Goal: Find specific page/section: Locate a particular part of the current website

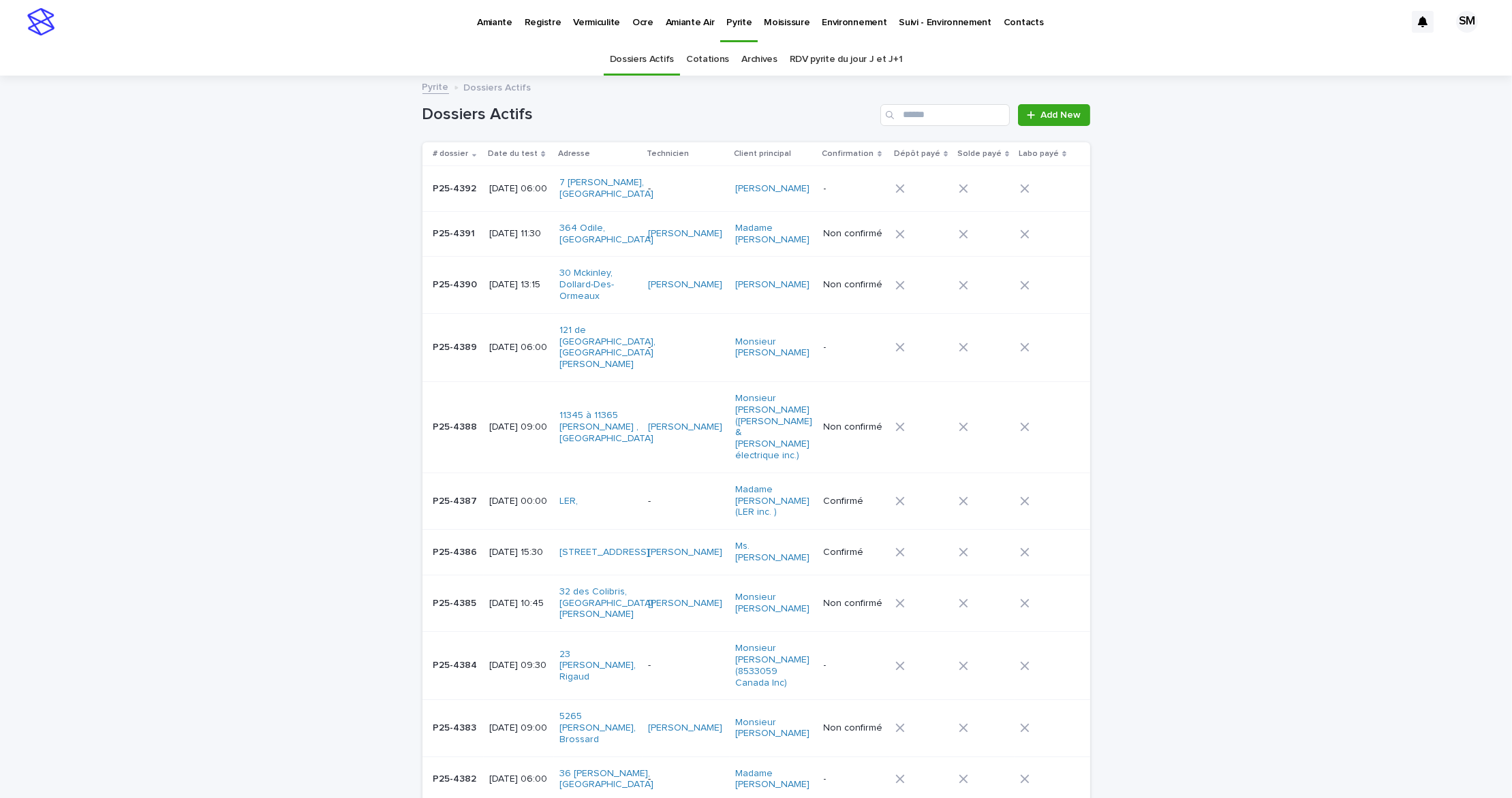
click at [591, 18] on p "Vermiculite" at bounding box center [596, 14] width 47 height 29
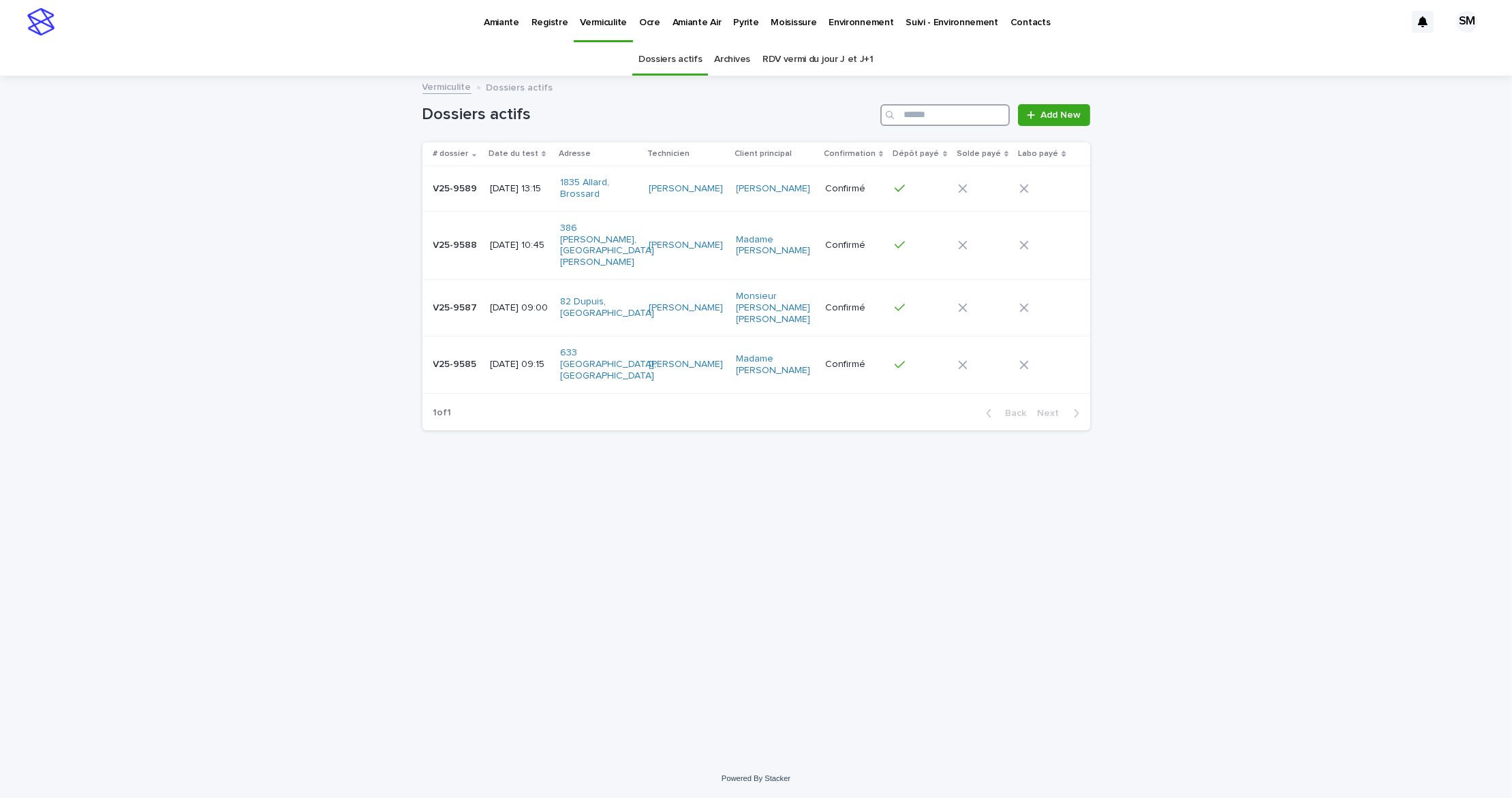
click at [934, 111] on input "Search" at bounding box center [945, 115] width 129 height 22
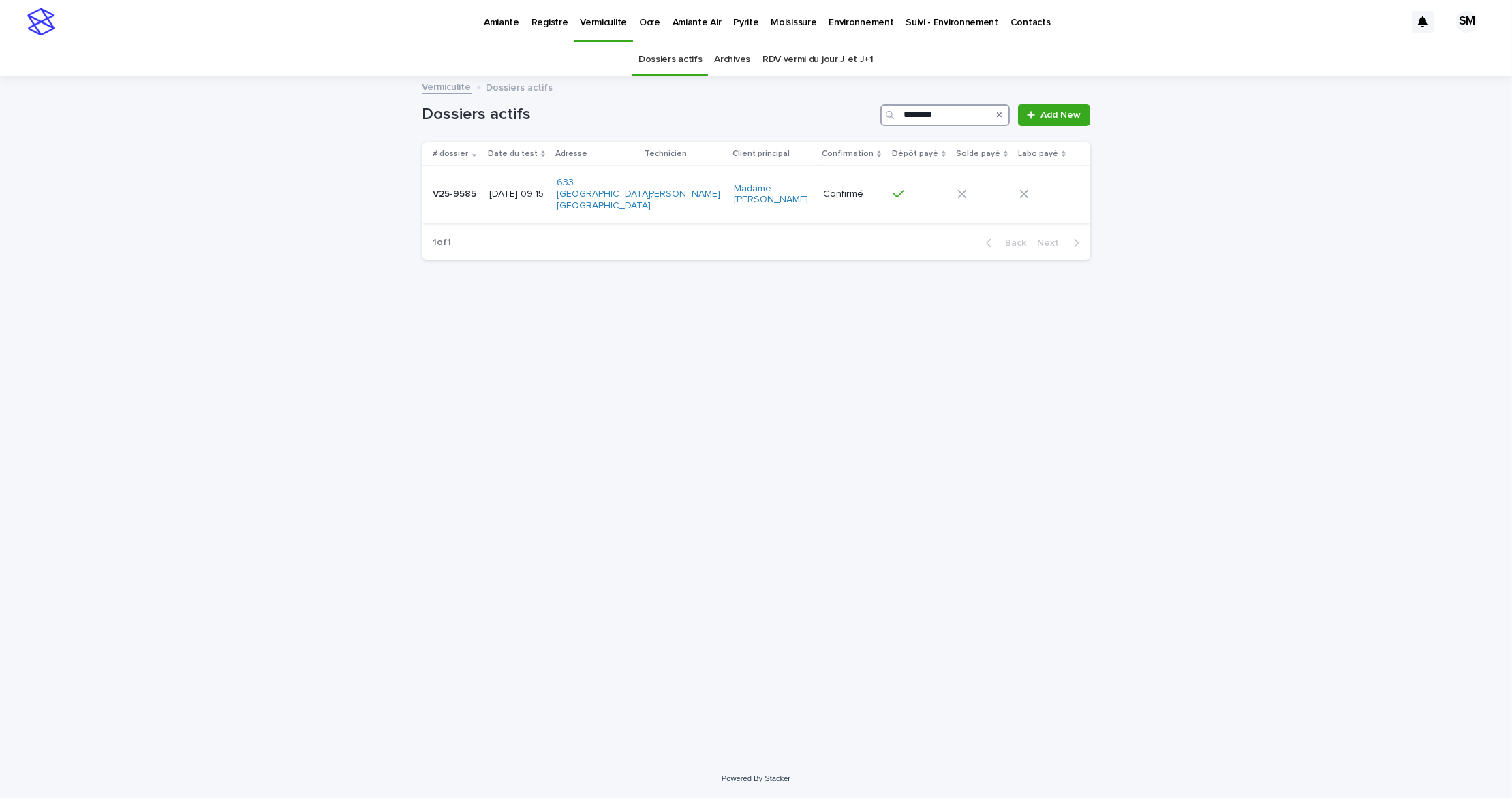
type input "********"
click at [440, 201] on td "V25-9585 V25-9585" at bounding box center [453, 194] width 62 height 57
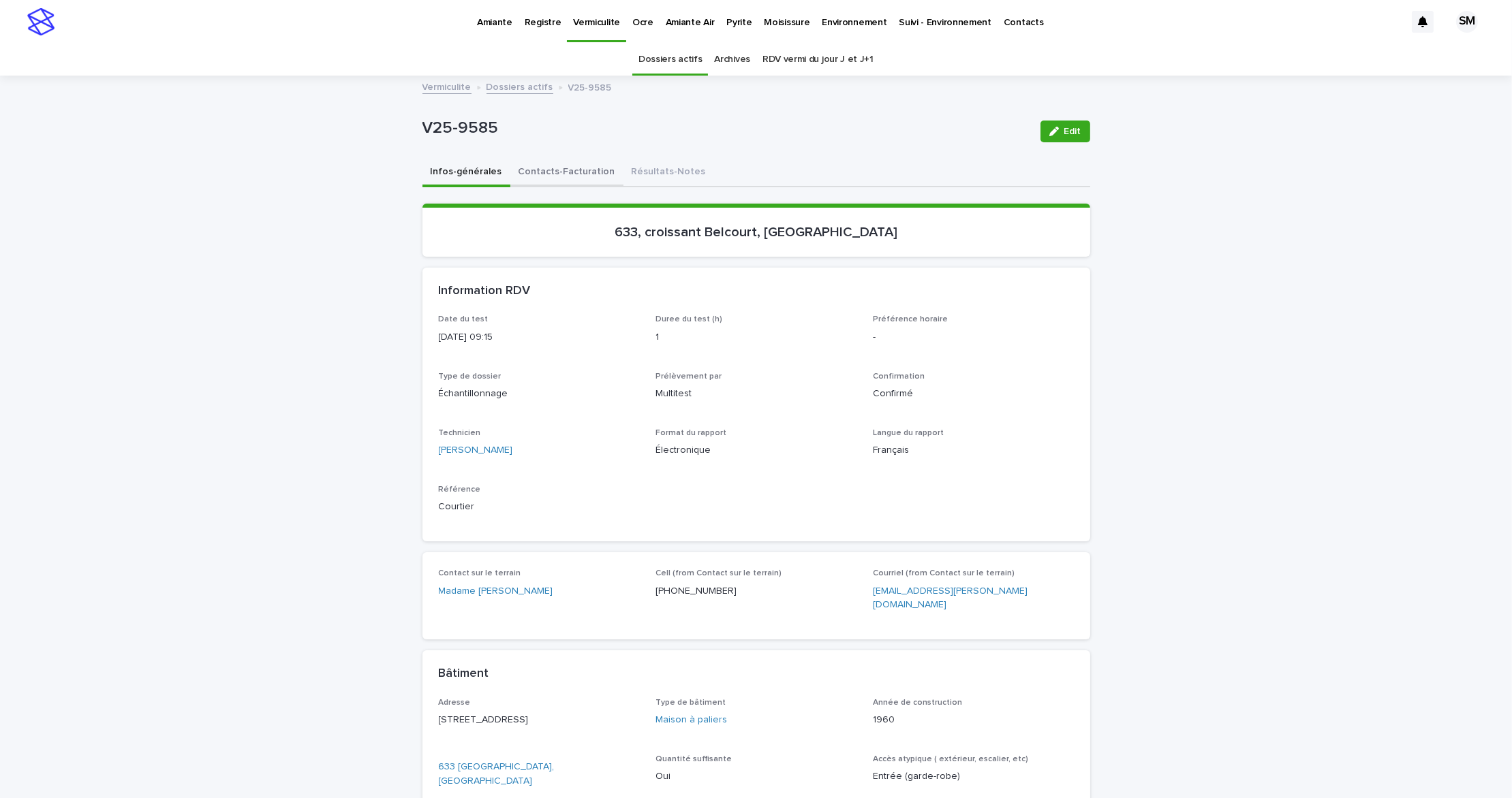
click at [552, 167] on button "Contacts-Facturation" at bounding box center [567, 173] width 113 height 29
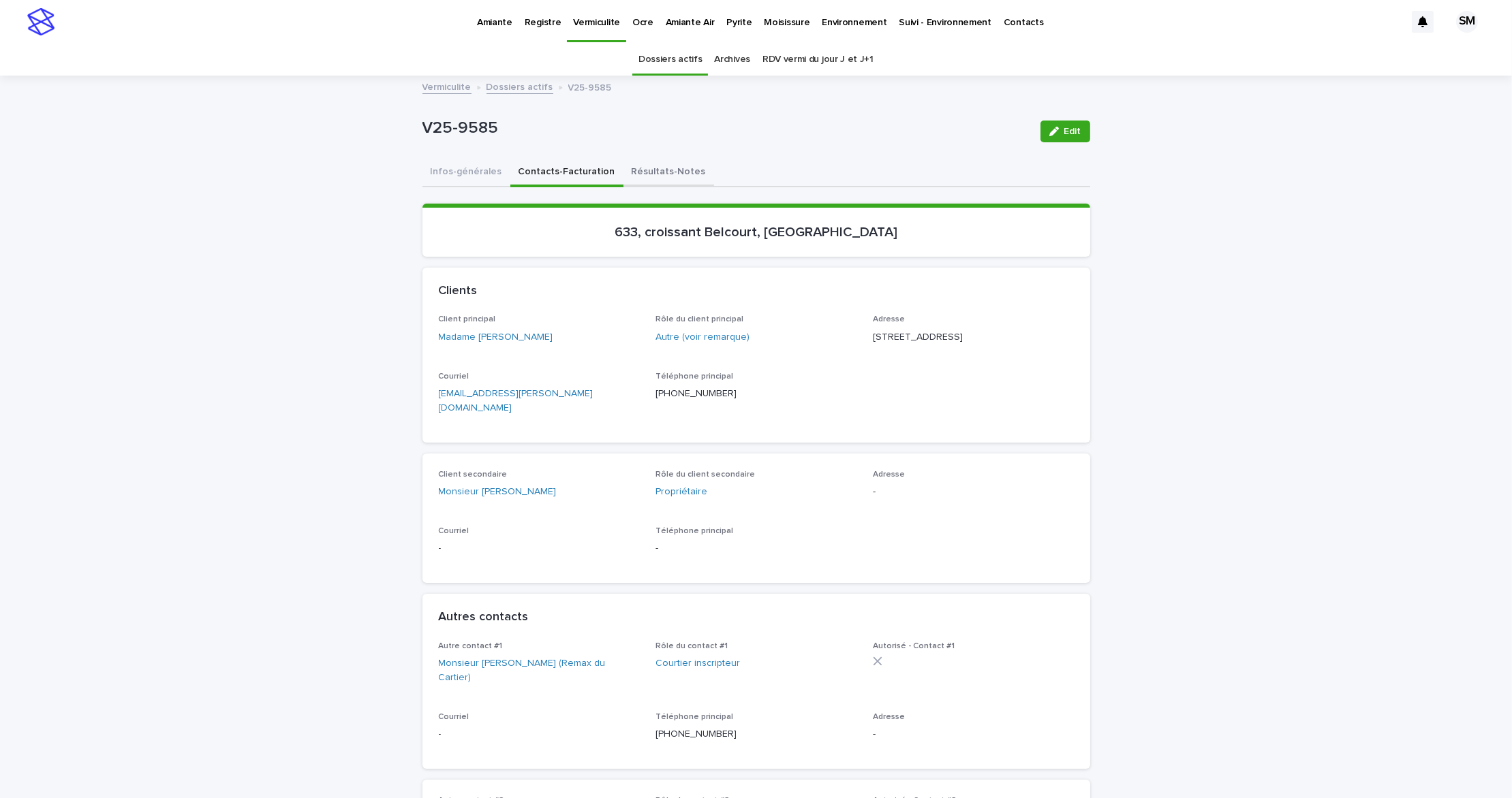
click at [655, 163] on button "Résultats-Notes" at bounding box center [669, 173] width 91 height 29
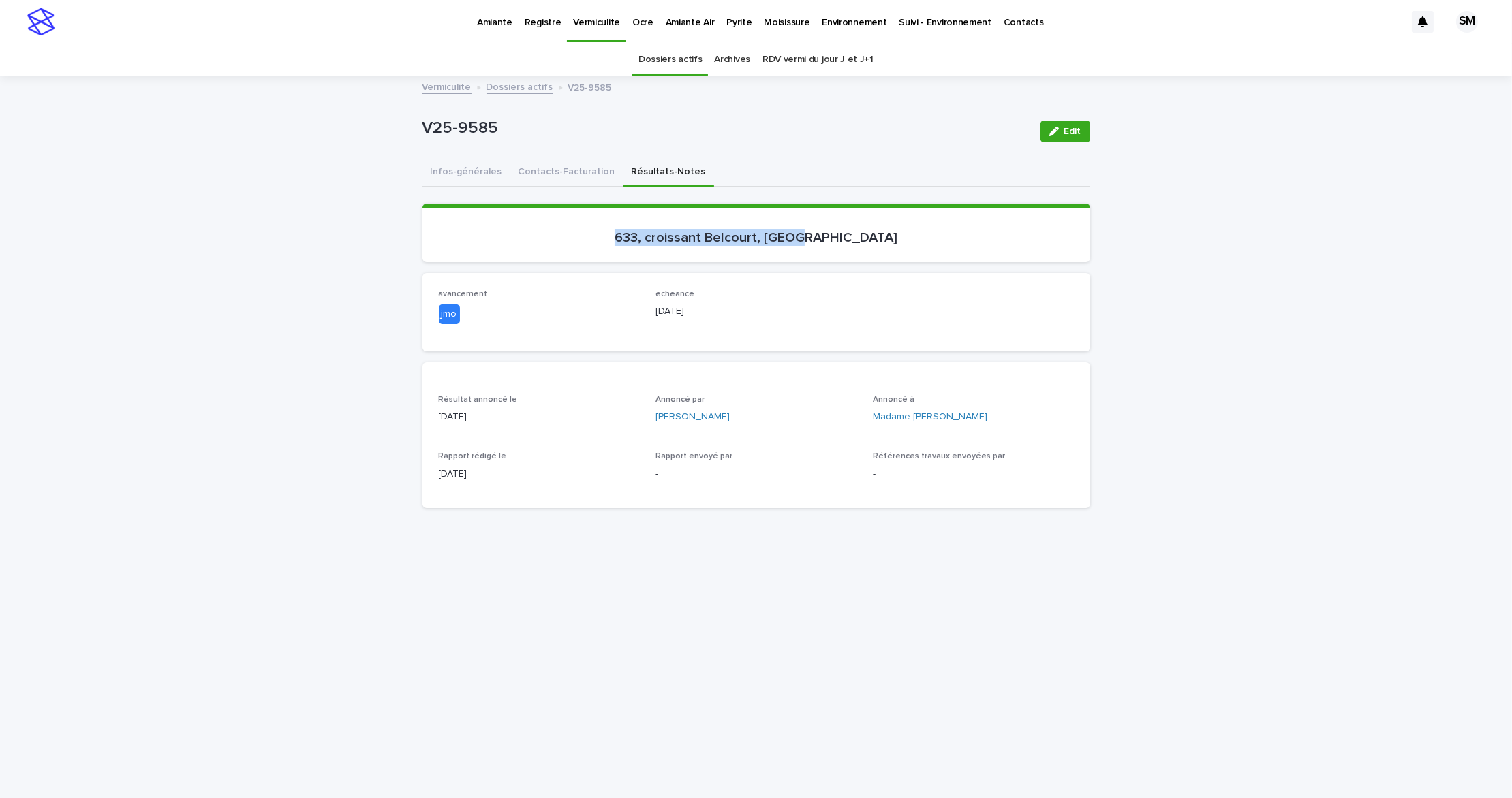
drag, startPoint x: 875, startPoint y: 229, endPoint x: 641, endPoint y: 218, distance: 234.3
click at [641, 218] on section "633, croissant Belcourt, [GEOGRAPHIC_DATA]" at bounding box center [756, 232] width 668 height 58
copy p "633, croissant Belcourt, [GEOGRAPHIC_DATA]"
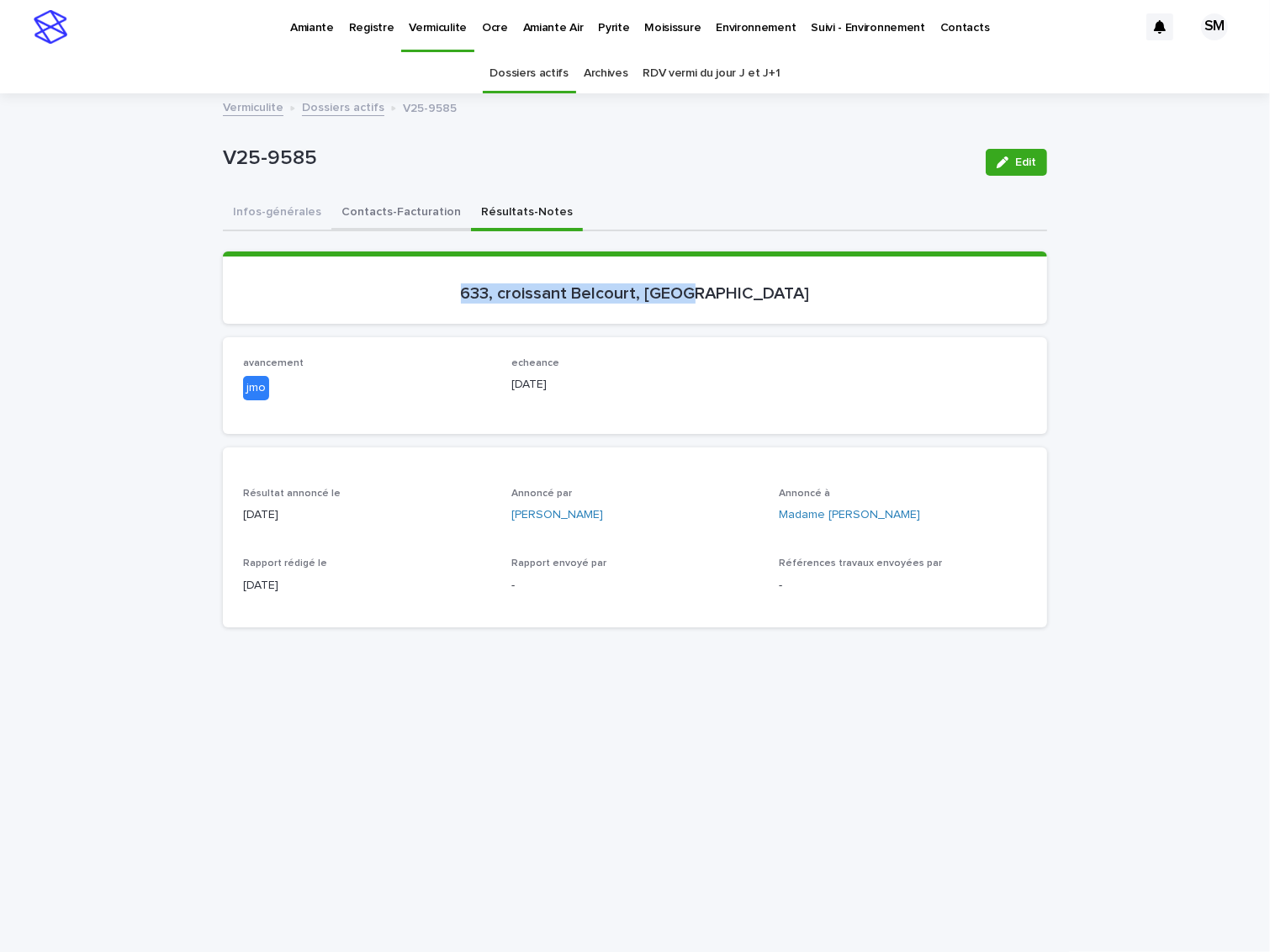
click at [358, 211] on button "Contacts-Facturation" at bounding box center [401, 213] width 139 height 36
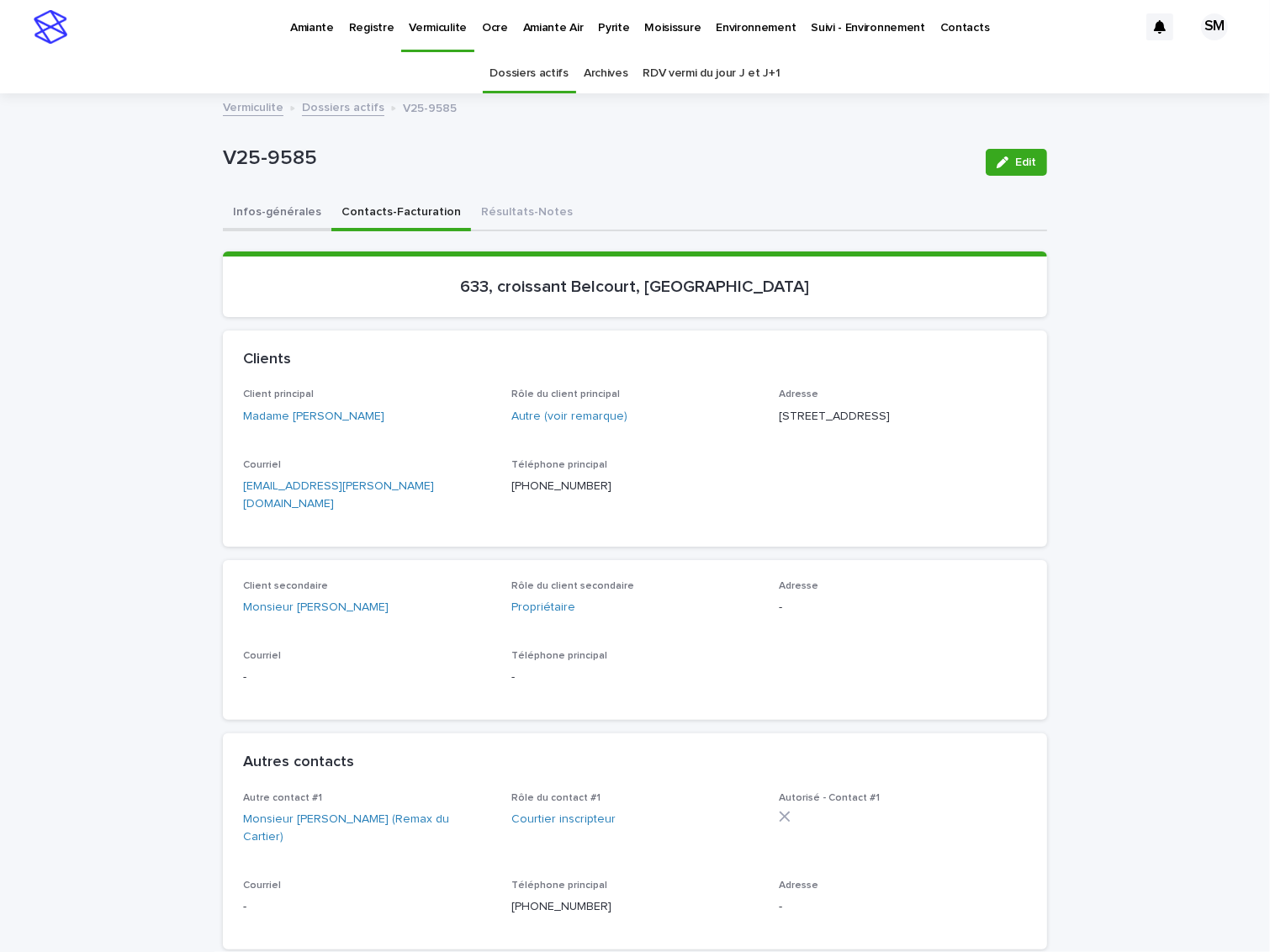
click at [266, 203] on button "Infos-générales" at bounding box center [277, 213] width 108 height 36
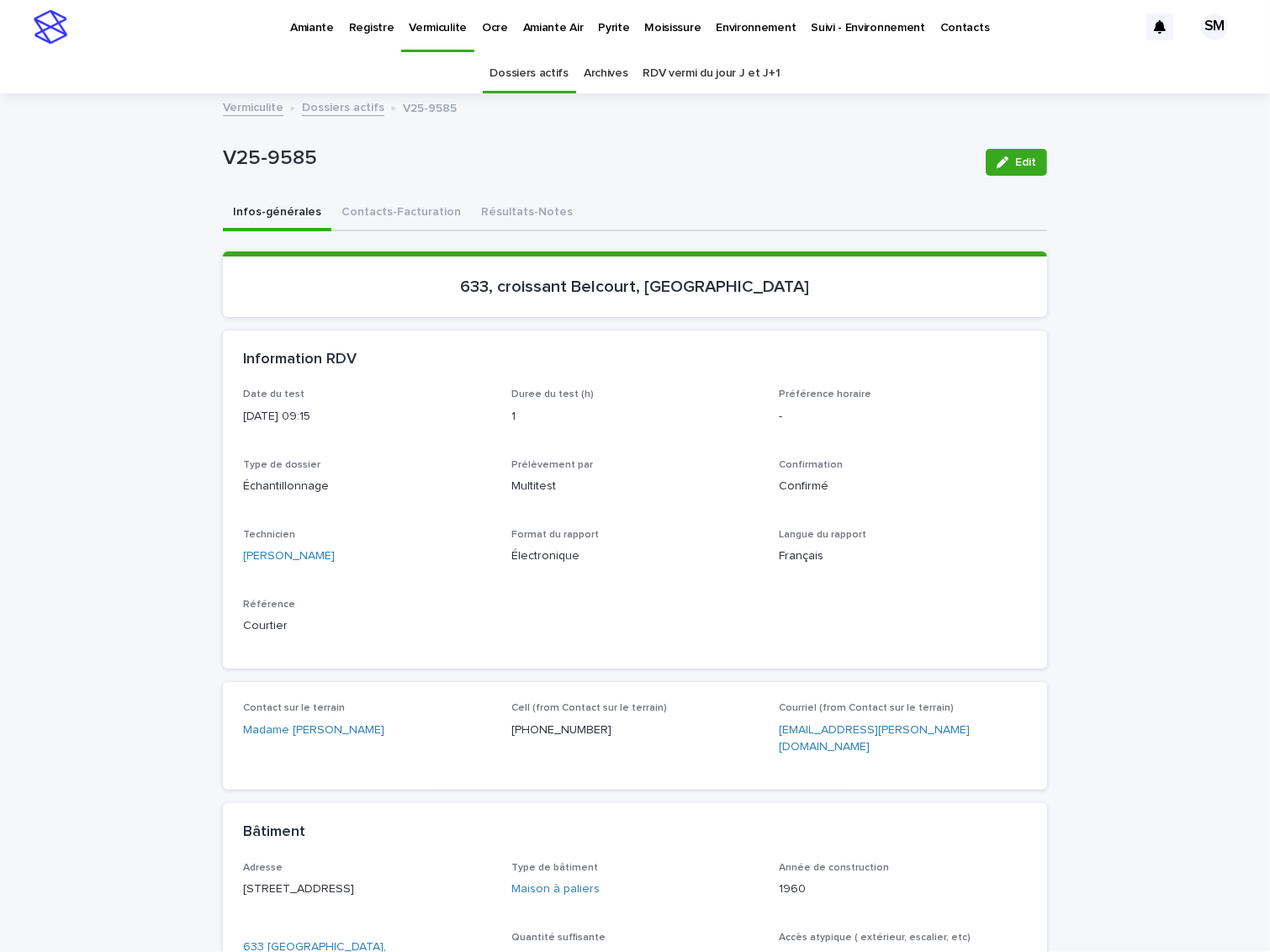
click at [722, 393] on p "Duree du test (h)" at bounding box center [635, 394] width 248 height 12
click at [786, 159] on p "V25-9585" at bounding box center [598, 159] width 750 height 25
